Goal: Navigation & Orientation: Find specific page/section

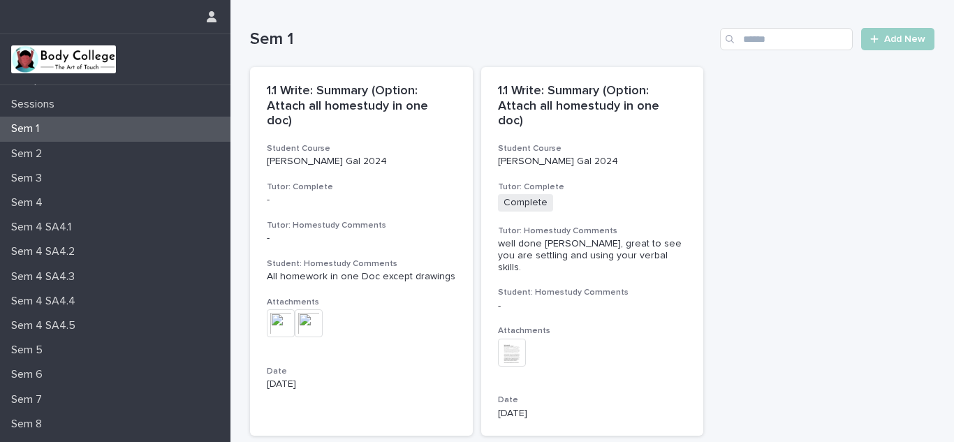
scroll to position [136, 0]
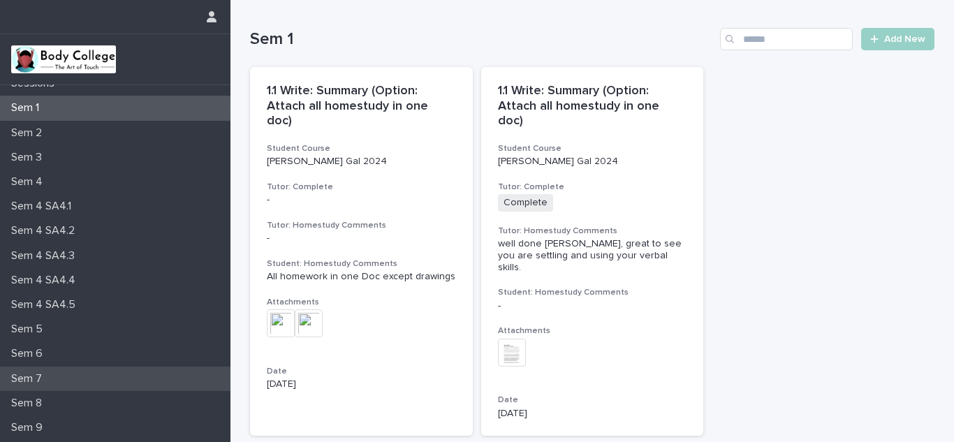
click at [39, 376] on p "Sem 7" at bounding box center [30, 378] width 48 height 13
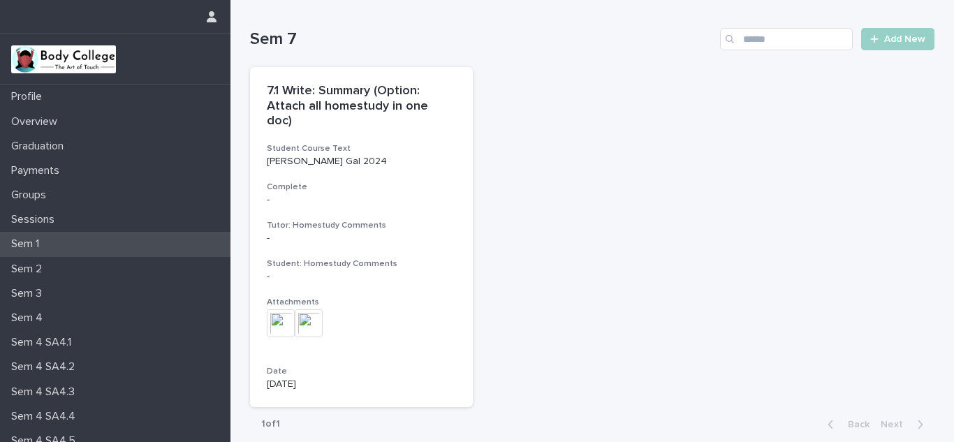
click at [43, 243] on p "Sem 1" at bounding box center [28, 244] width 45 height 13
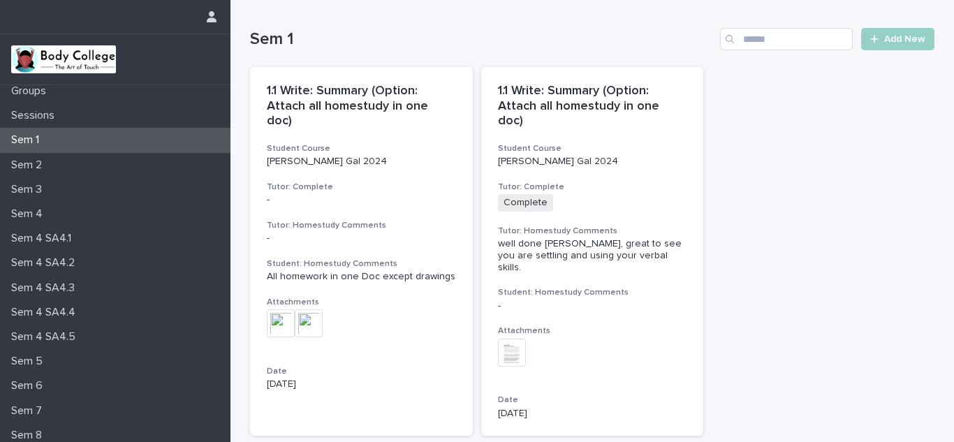
scroll to position [121, 0]
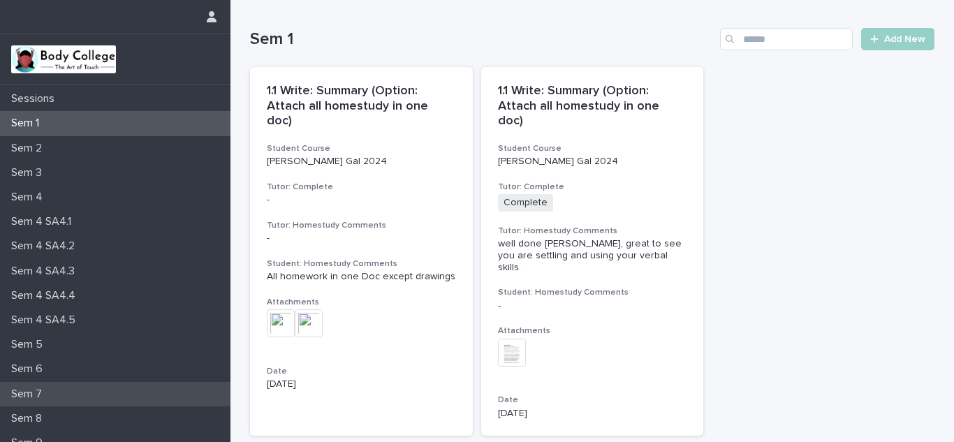
click at [34, 389] on p "Sem 7" at bounding box center [30, 394] width 48 height 13
